Goal: Check status: Check status

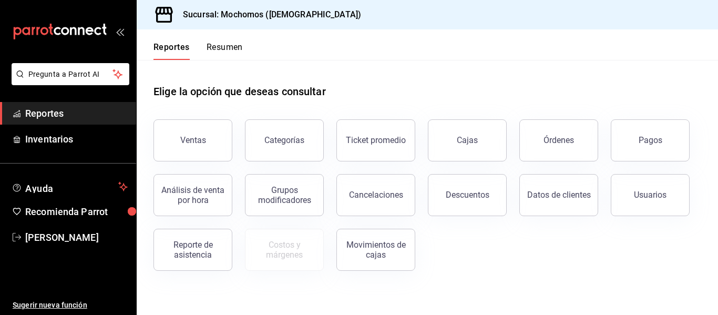
drag, startPoint x: 641, startPoint y: 131, endPoint x: 636, endPoint y: 137, distance: 7.5
click at [639, 134] on button "Pagos" at bounding box center [650, 140] width 79 height 42
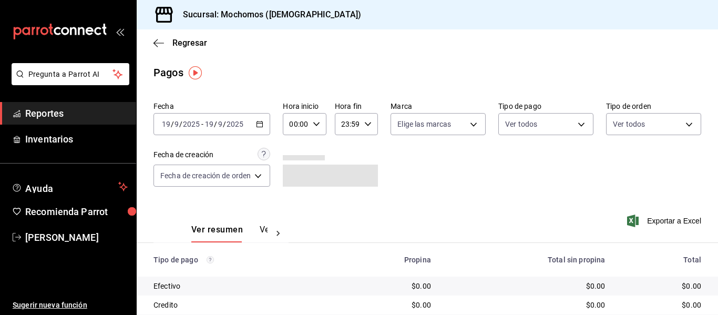
click at [312, 127] on div "00:00 Hora inicio" at bounding box center [304, 124] width 43 height 22
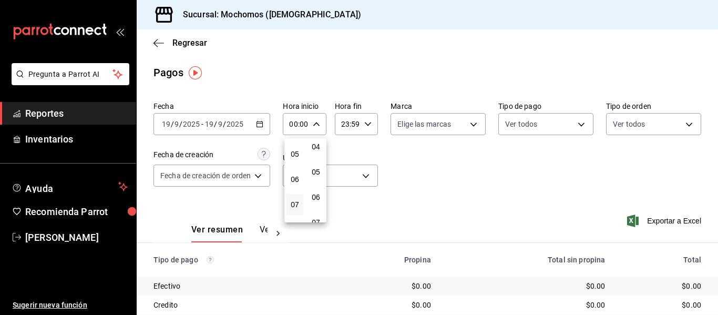
scroll to position [105, 0]
click at [290, 172] on button "05" at bounding box center [295, 171] width 17 height 21
type input "05:00"
click at [361, 127] on div at bounding box center [359, 157] width 718 height 315
